Goal: Task Accomplishment & Management: Use online tool/utility

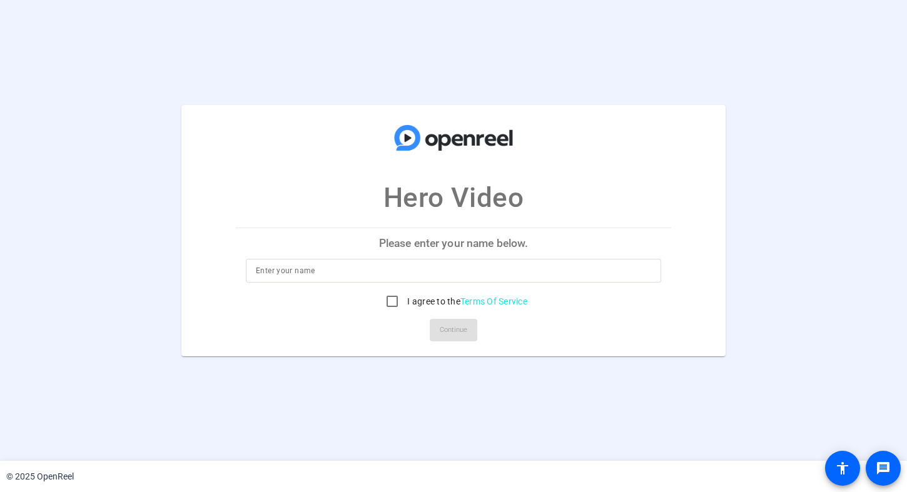
click at [458, 247] on p "Please enter your name below." at bounding box center [453, 243] width 435 height 30
click at [410, 266] on input at bounding box center [453, 270] width 395 height 15
type input "[PERSON_NAME]"
click at [396, 299] on input "I agree to the Terms Of Service" at bounding box center [392, 301] width 25 height 25
checkbox input "true"
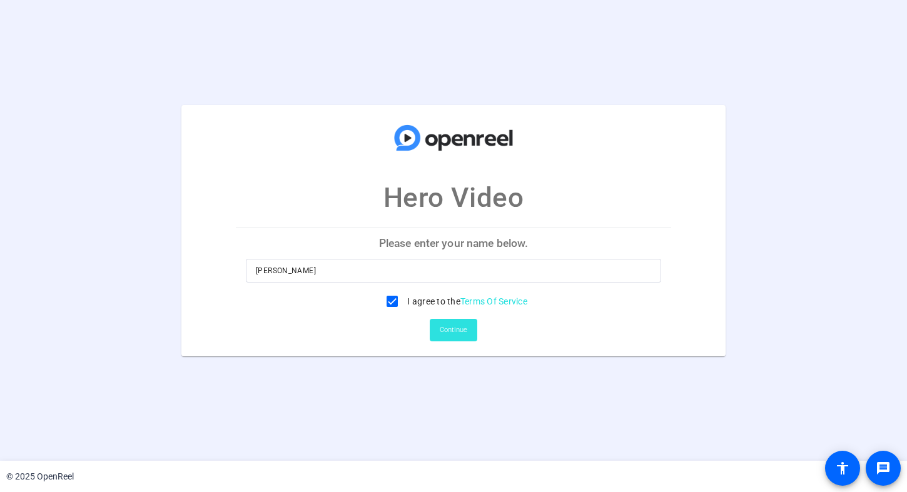
click at [446, 328] on span "Continue" at bounding box center [454, 330] width 28 height 19
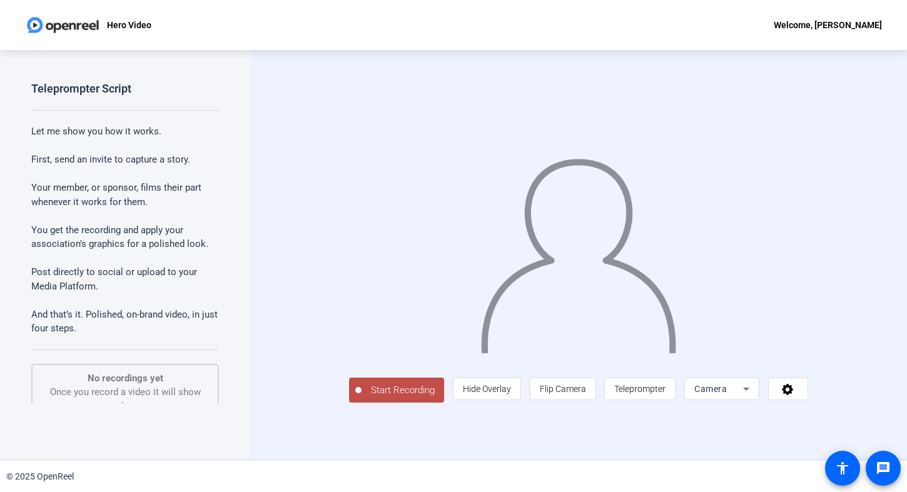
click at [84, 134] on p "Let me show you how it works." at bounding box center [125, 131] width 188 height 14
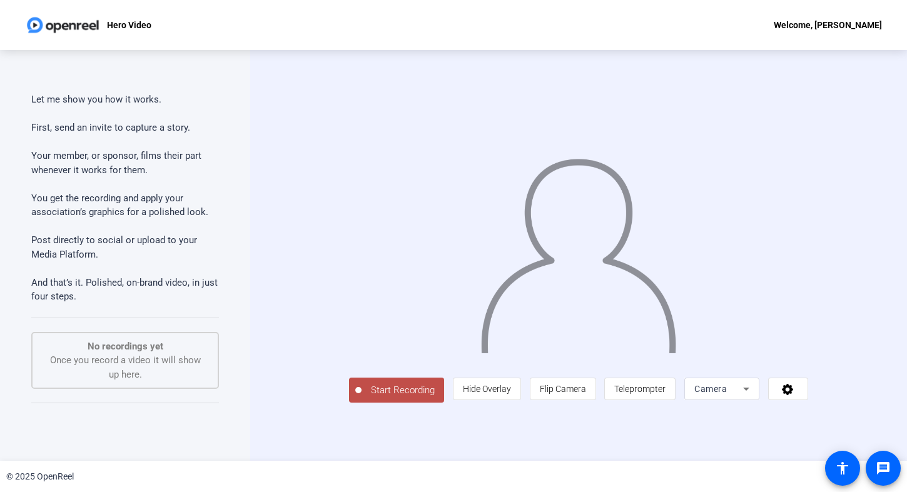
scroll to position [41, 0]
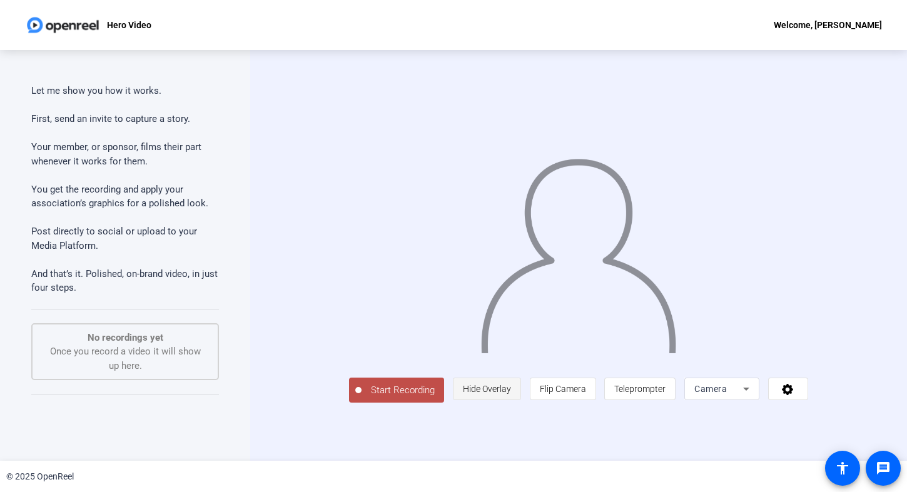
click at [511, 394] on span "Hide Overlay" at bounding box center [487, 389] width 48 height 10
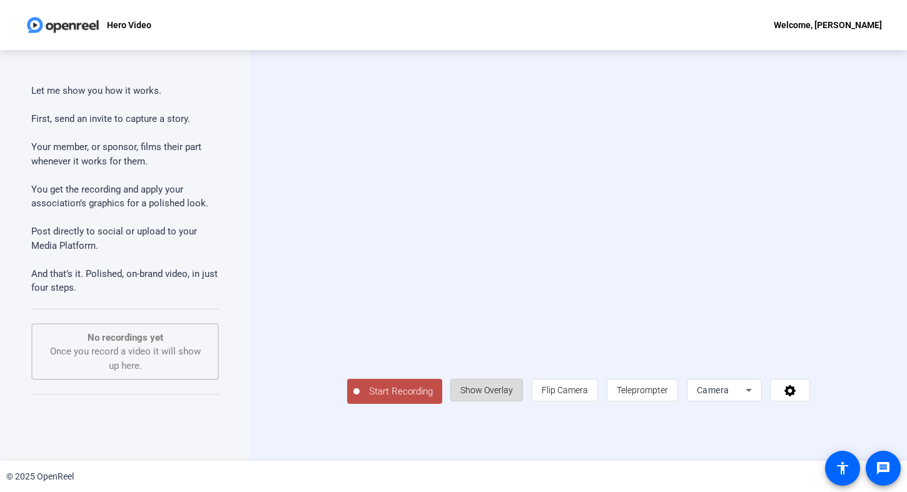
click at [513, 395] on span "Show Overlay" at bounding box center [486, 390] width 53 height 10
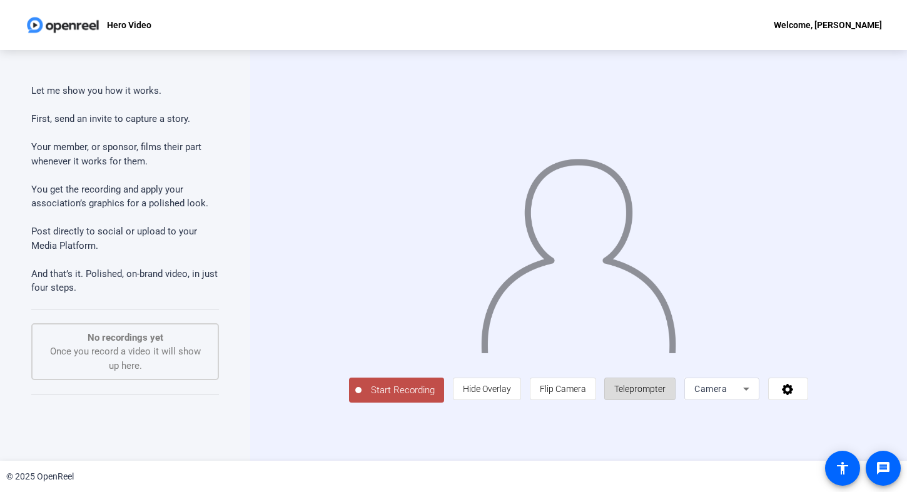
click at [665, 401] on span "Teleprompter" at bounding box center [639, 389] width 51 height 24
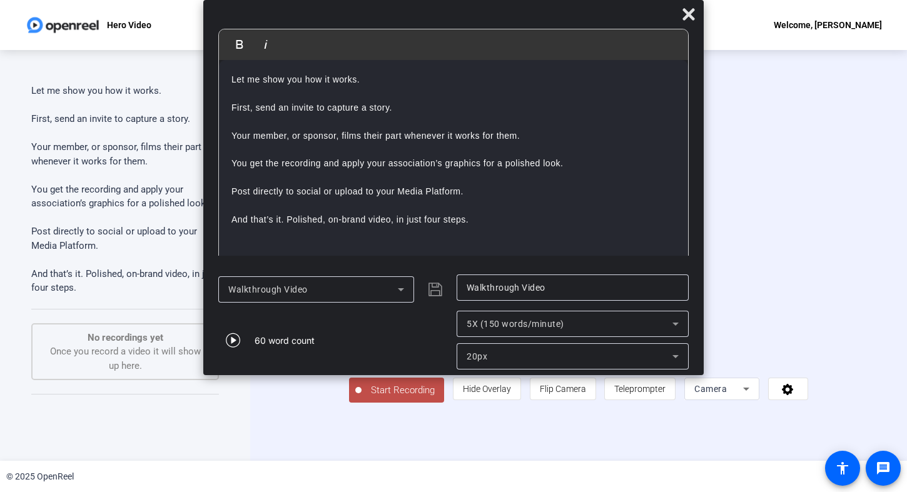
click at [358, 290] on div "Walkthrough Video" at bounding box center [312, 289] width 169 height 15
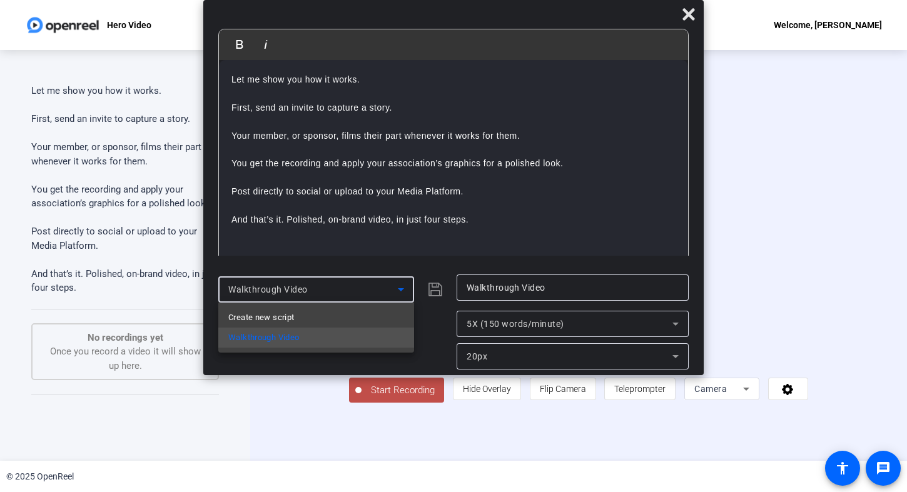
click at [410, 248] on div at bounding box center [453, 246] width 907 height 492
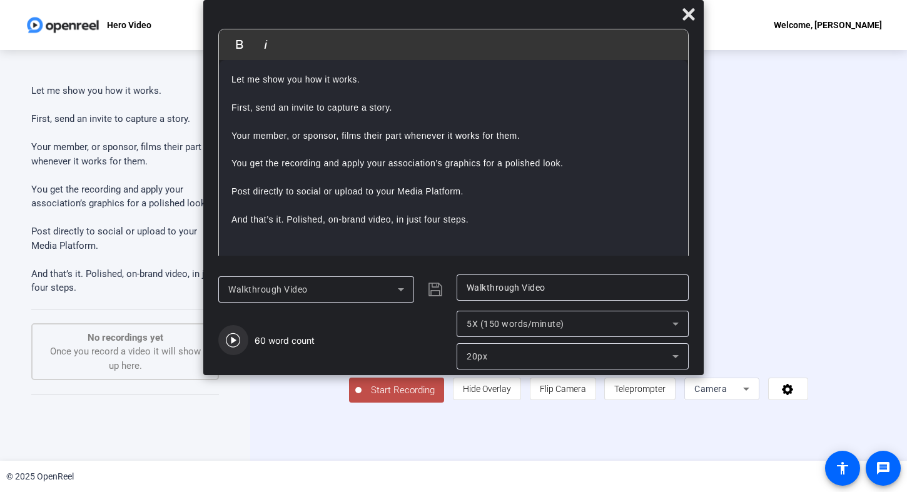
click at [236, 338] on icon "button" at bounding box center [233, 340] width 15 height 15
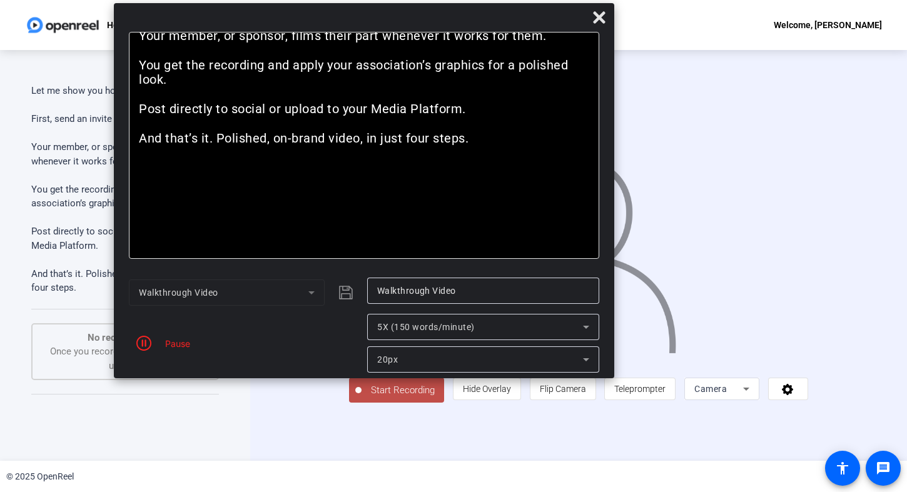
drag, startPoint x: 591, startPoint y: 16, endPoint x: 502, endPoint y: 19, distance: 89.5
click at [502, 19] on div at bounding box center [364, 20] width 500 height 22
click at [464, 88] on p "You get the recording and apply your association’s graphics for a polished look." at bounding box center [364, 72] width 450 height 29
click at [383, 215] on div "Let me show you how it works. First, send an invite to capture a story. Your me…" at bounding box center [364, 145] width 470 height 227
click at [140, 345] on icon "button" at bounding box center [143, 343] width 15 height 15
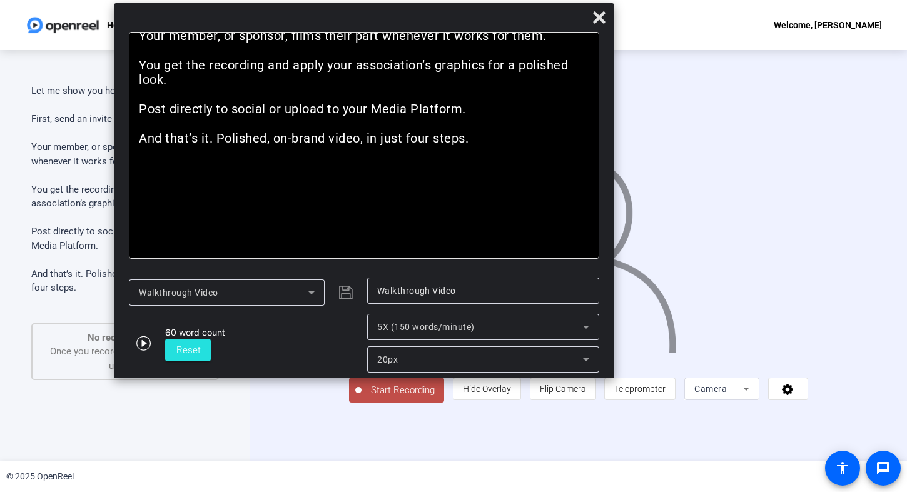
click at [353, 146] on p "And that’s it. Polished, on-brand video, in just four steps." at bounding box center [364, 138] width 450 height 14
click at [193, 353] on span "Reset" at bounding box center [188, 350] width 24 height 11
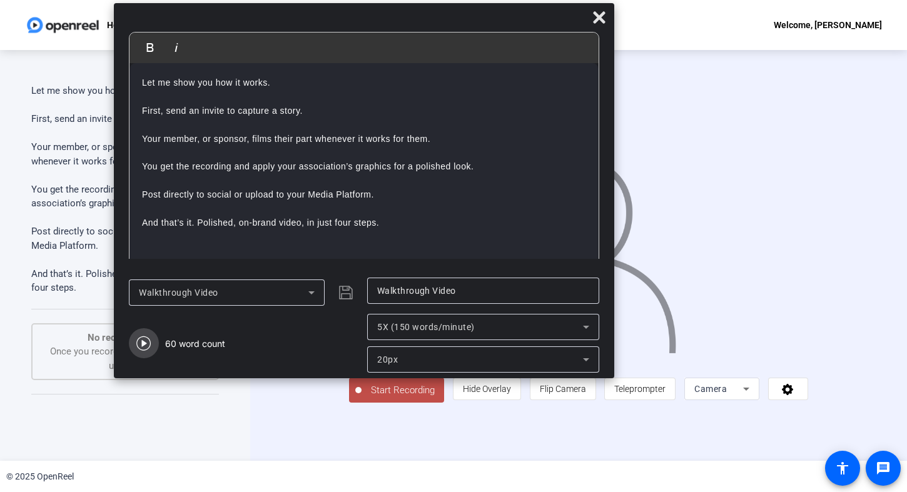
click at [143, 345] on icon "button" at bounding box center [143, 343] width 14 height 14
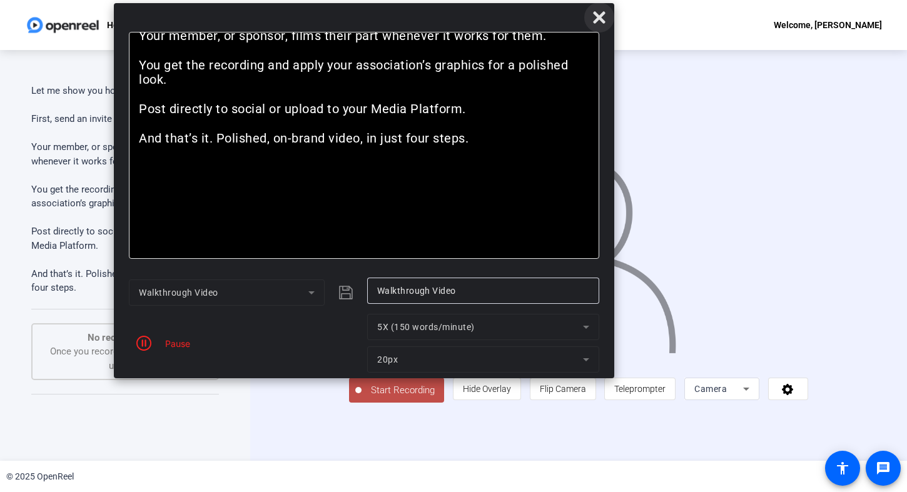
click at [599, 20] on icon at bounding box center [599, 17] width 15 height 15
